Goal: Transaction & Acquisition: Obtain resource

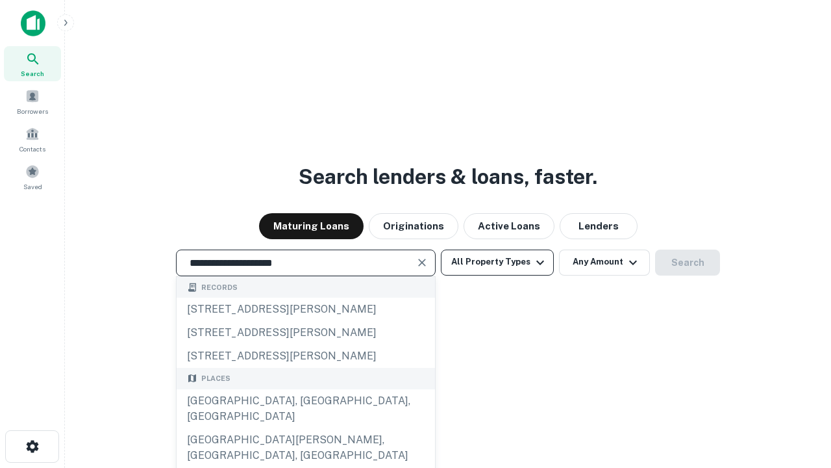
type input "**********"
click at [497, 262] on button "All Property Types" at bounding box center [497, 262] width 113 height 26
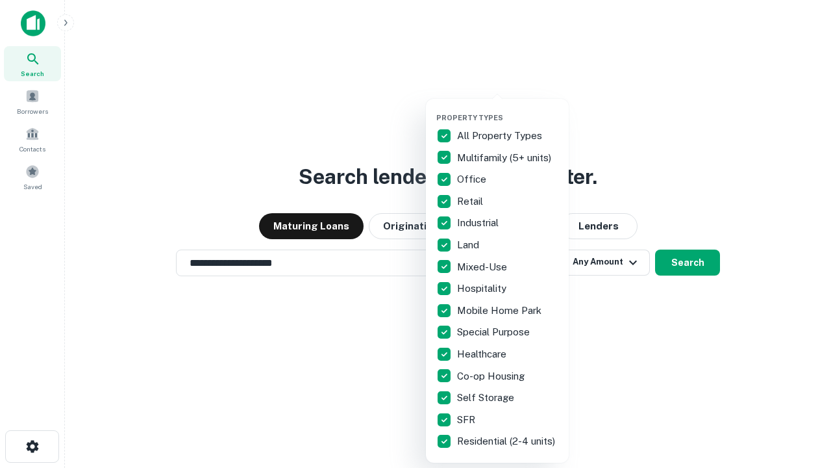
click at [508, 109] on button "button" at bounding box center [507, 109] width 143 height 1
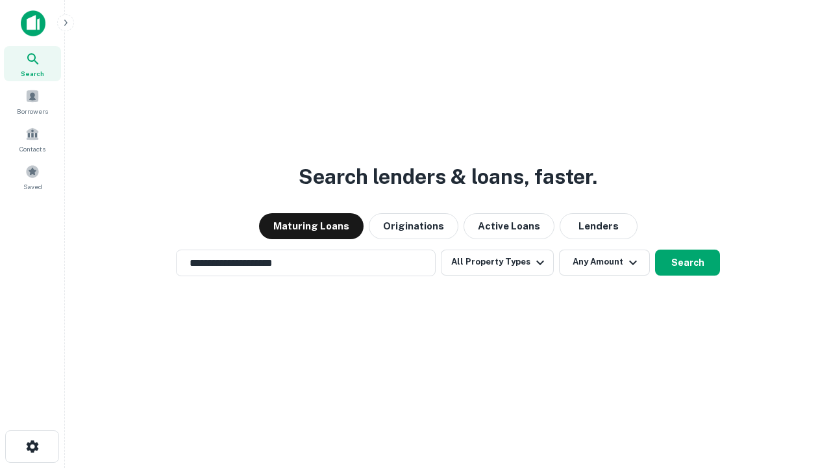
scroll to position [20, 0]
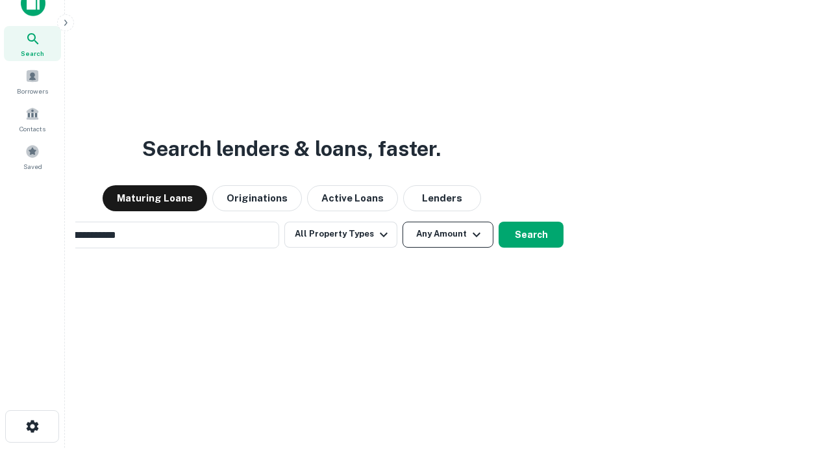
click at [403, 221] on button "Any Amount" at bounding box center [448, 234] width 91 height 26
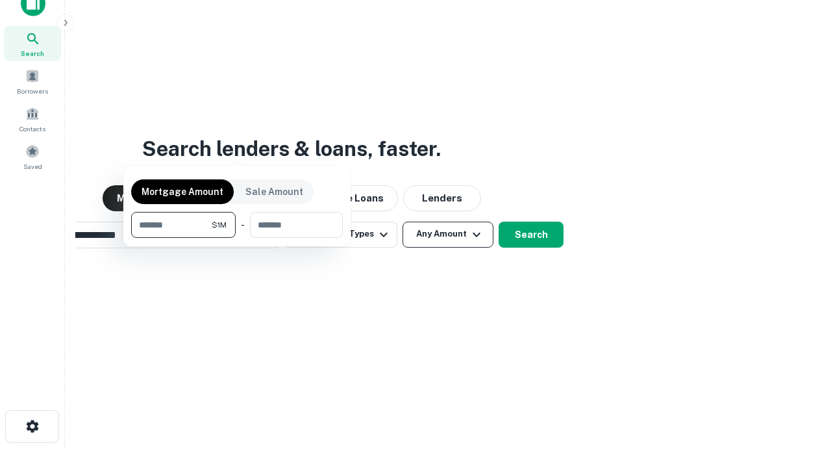
scroll to position [21, 0]
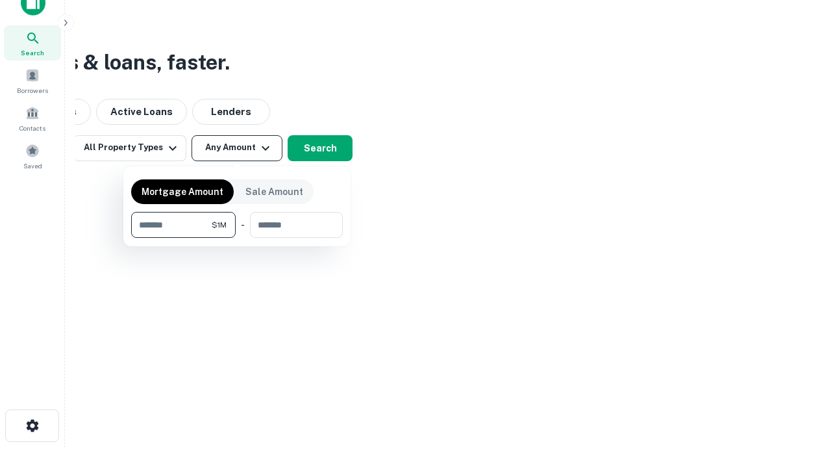
type input "*******"
click at [237, 238] on button "button" at bounding box center [237, 238] width 212 height 1
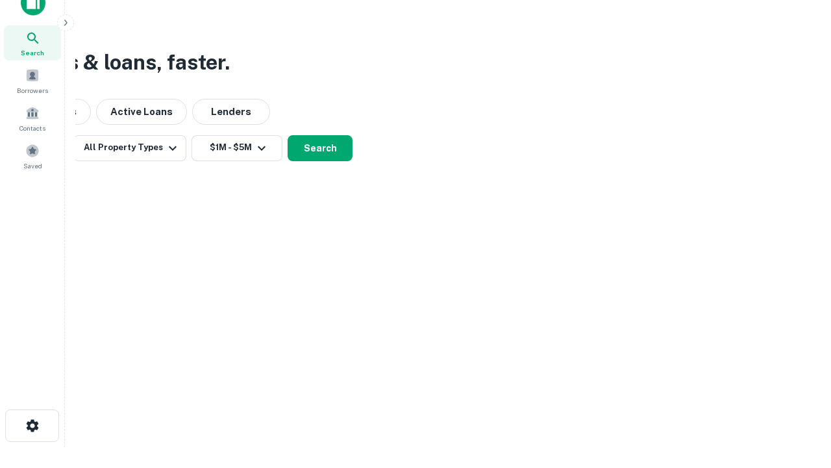
scroll to position [20, 0]
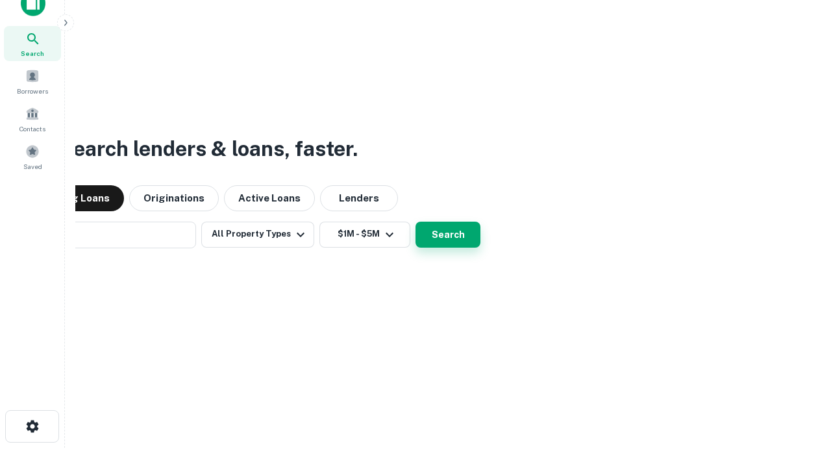
click at [416, 221] on button "Search" at bounding box center [448, 234] width 65 height 26
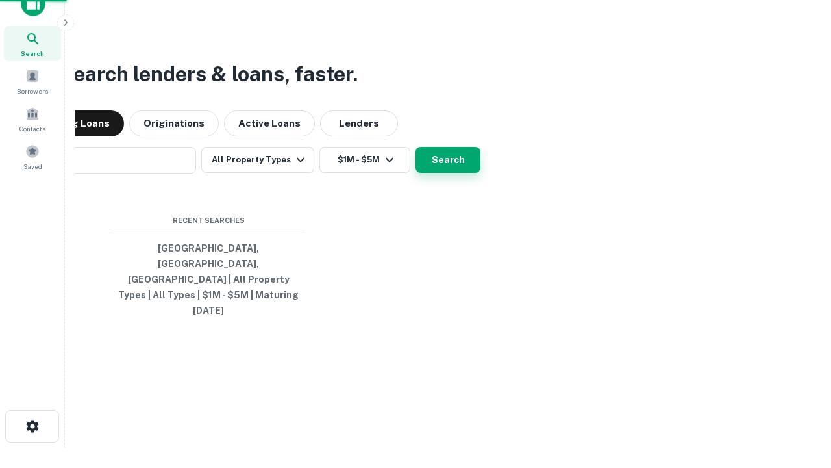
scroll to position [21, 0]
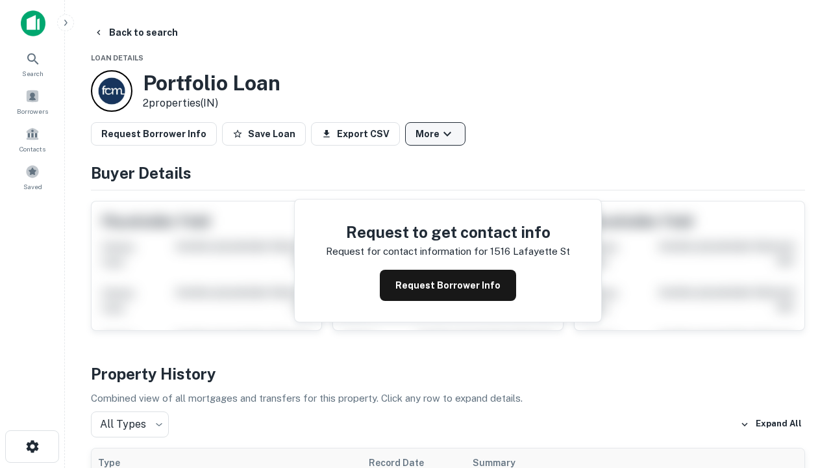
click at [435, 134] on button "More" at bounding box center [435, 133] width 60 height 23
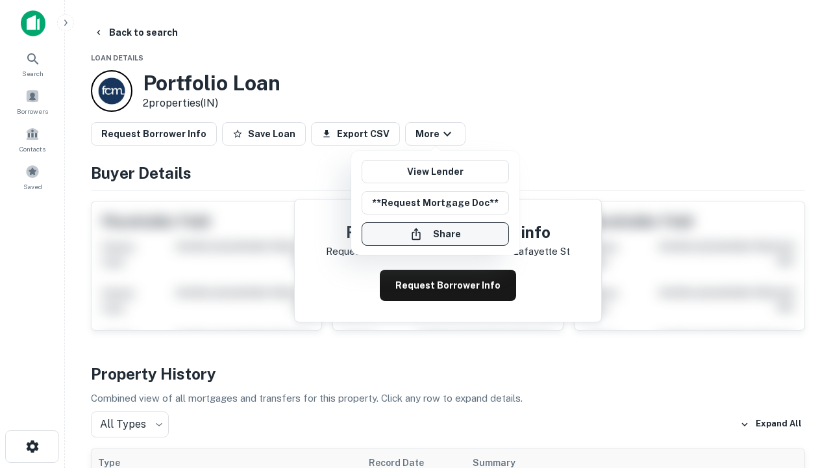
click at [435, 234] on button "Share" at bounding box center [435, 233] width 147 height 23
